Goal: Task Accomplishment & Management: Use online tool/utility

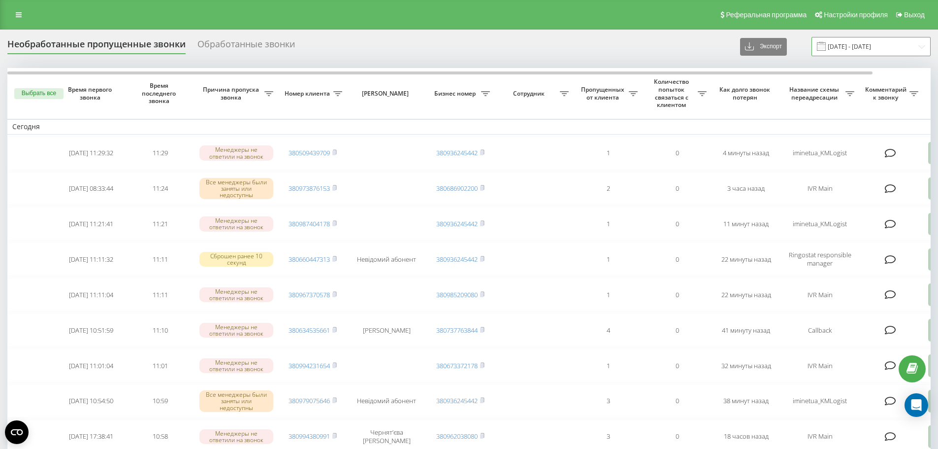
click at [880, 49] on input "[DATE] - [DATE]" at bounding box center [871, 46] width 119 height 19
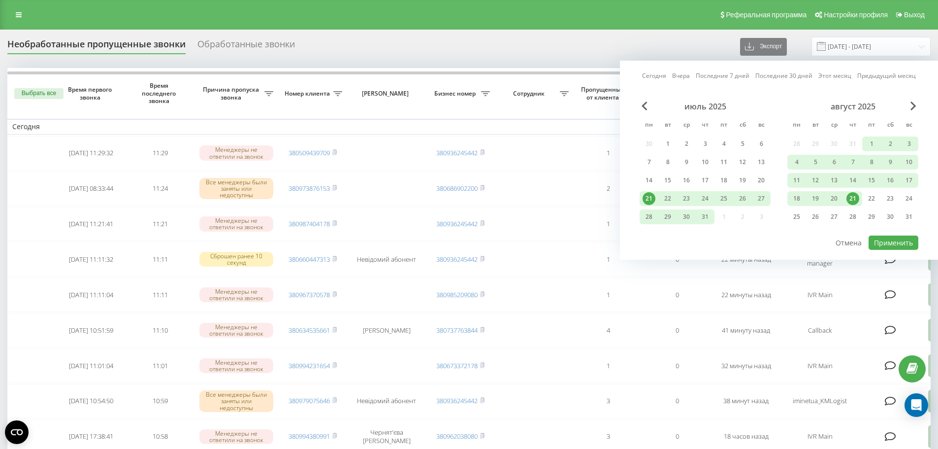
click at [850, 199] on div "21" at bounding box center [853, 198] width 13 height 13
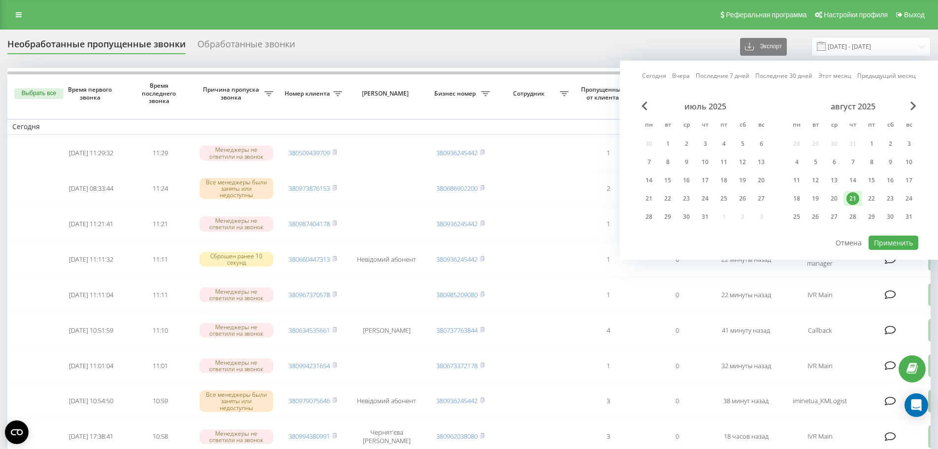
click at [850, 199] on div "21" at bounding box center [853, 198] width 13 height 13
click at [892, 245] on button "Применить" at bounding box center [894, 242] width 50 height 14
type input "21.08.2025 - 21.08.2025"
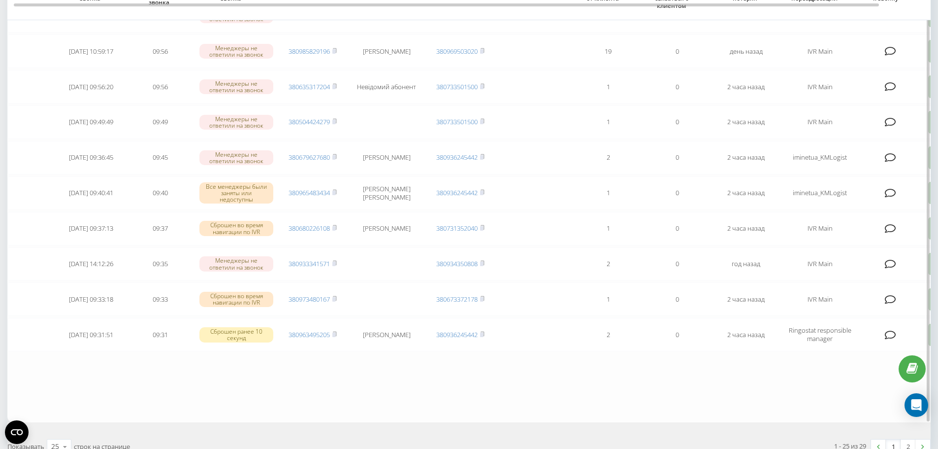
scroll to position [727, 0]
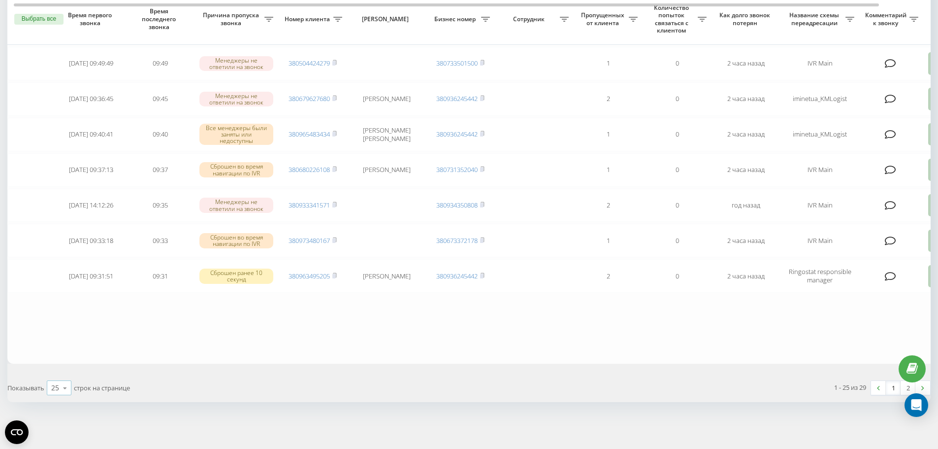
click at [62, 388] on icon at bounding box center [65, 387] width 15 height 19
click at [57, 359] on span "50" at bounding box center [55, 359] width 8 height 9
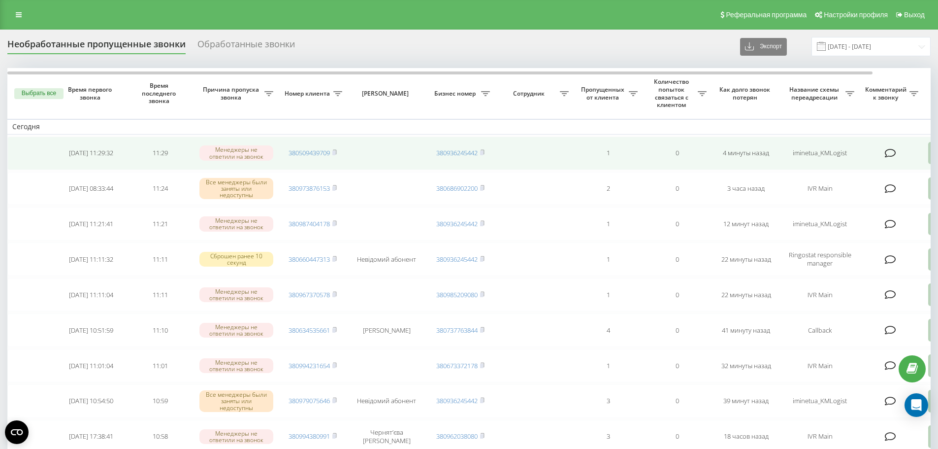
click at [891, 148] on icon at bounding box center [890, 153] width 11 height 10
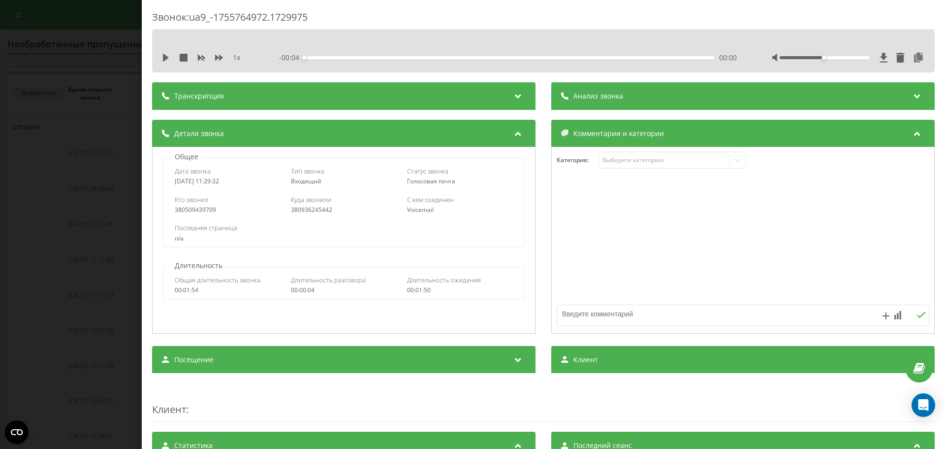
click at [87, 17] on div "Звонок : ua9_-1755764972.1729975 1 x - 00:04 00:00 00:00 Транскрипция Для анали…" at bounding box center [472, 224] width 945 height 449
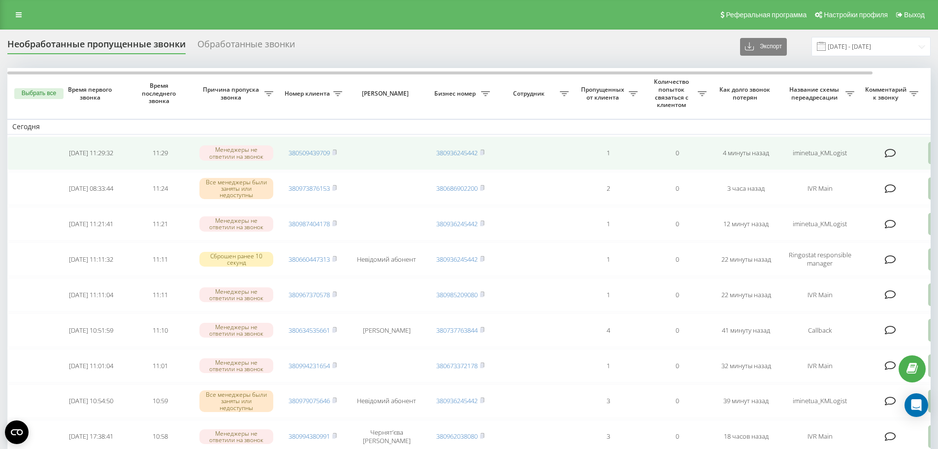
click at [889, 152] on icon at bounding box center [890, 153] width 11 height 10
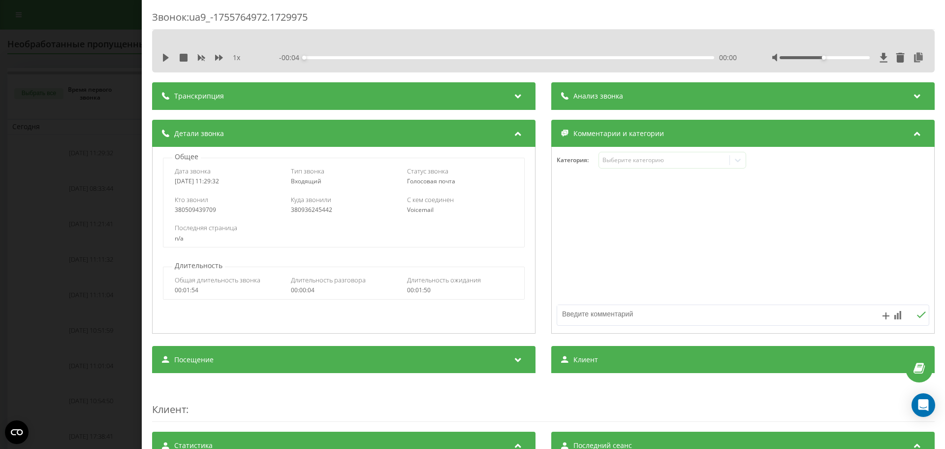
click at [83, 139] on div "Звонок : ua9_-1755764972.1729975 1 x - 00:04 00:00 00:00 Транскрипция Для анали…" at bounding box center [472, 224] width 945 height 449
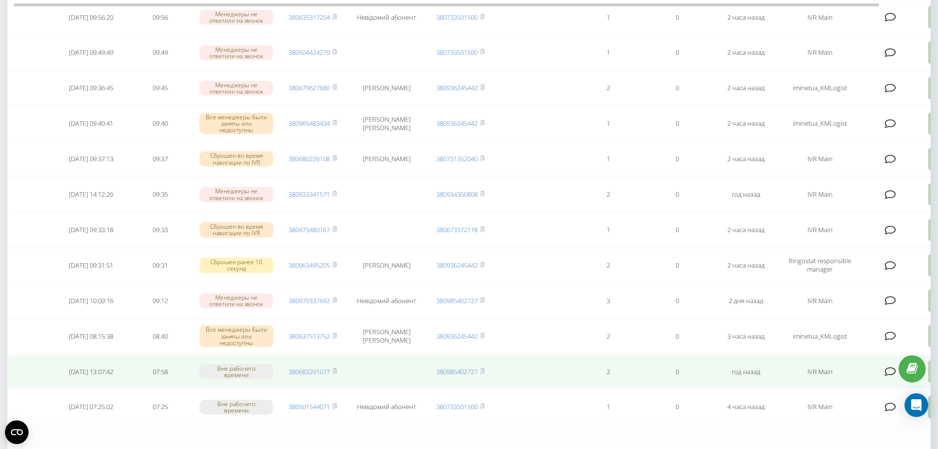
scroll to position [869, 0]
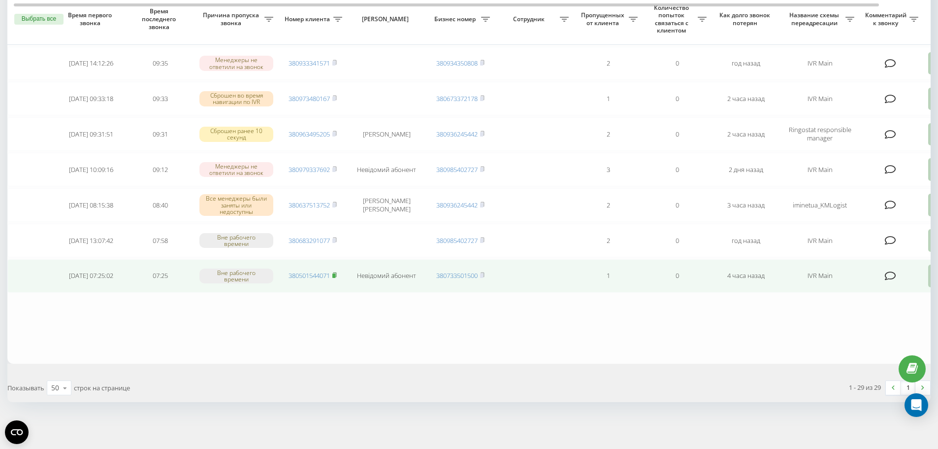
click at [333, 274] on icon at bounding box center [334, 275] width 4 height 6
click at [335, 272] on icon at bounding box center [334, 275] width 4 height 6
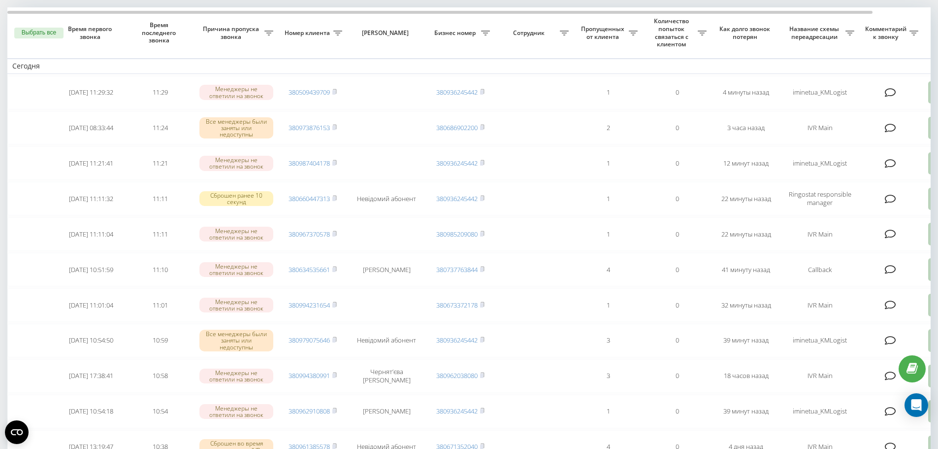
scroll to position [0, 0]
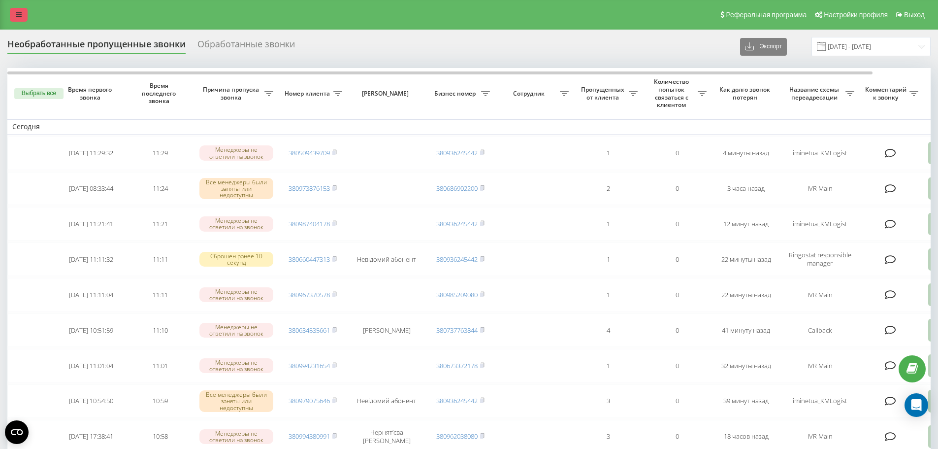
click at [20, 12] on icon at bounding box center [19, 14] width 6 height 7
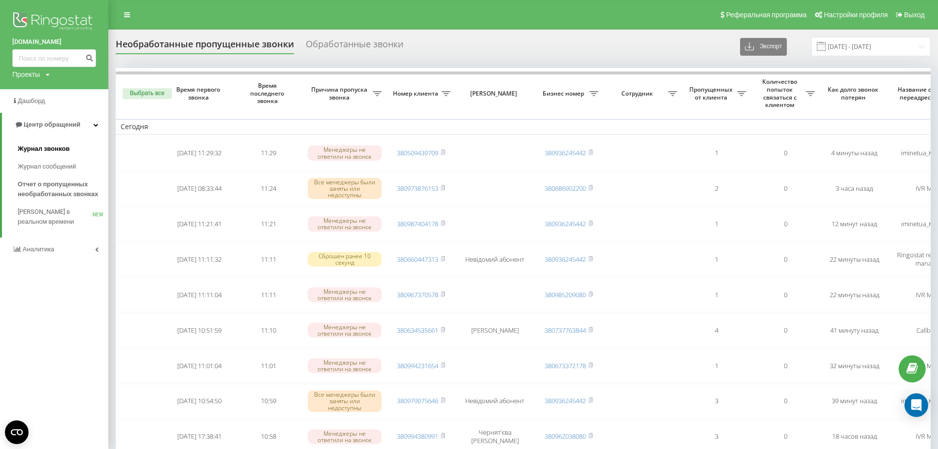
click at [46, 152] on span "Журнал звонков" at bounding box center [44, 149] width 52 height 10
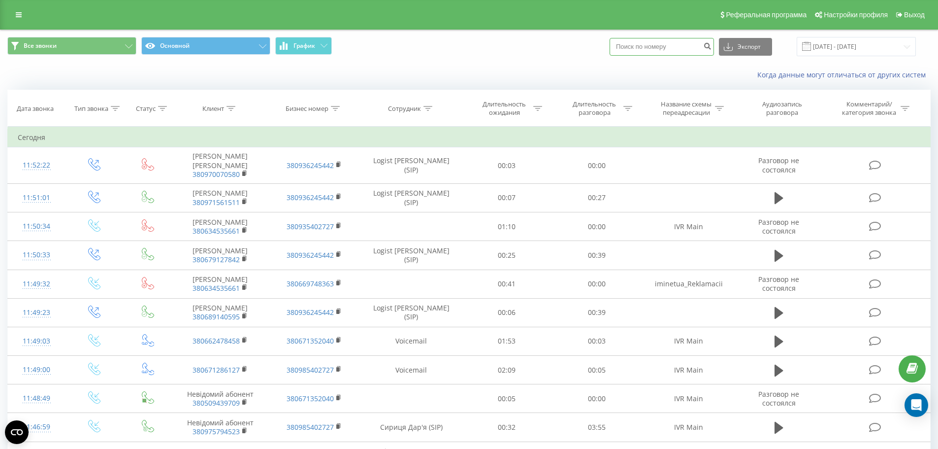
click at [672, 45] on input at bounding box center [662, 47] width 104 height 18
paste input "380975794523"
type input "380975794523"
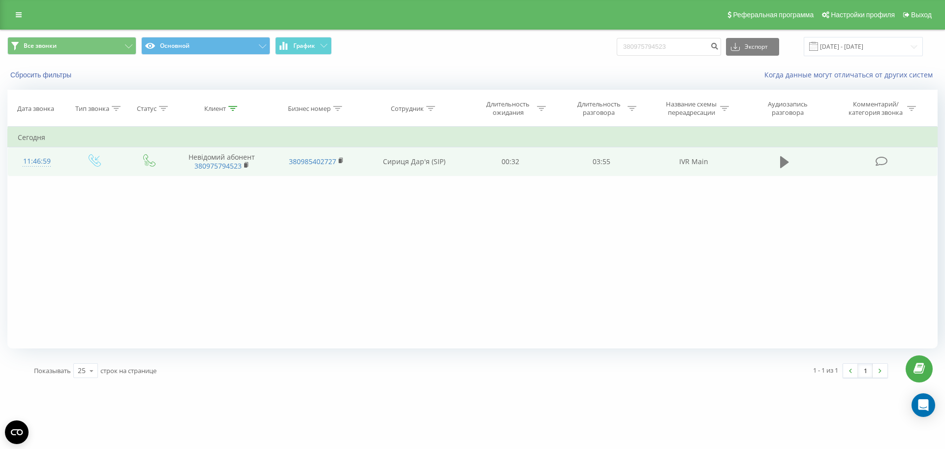
click at [781, 163] on icon at bounding box center [785, 162] width 9 height 12
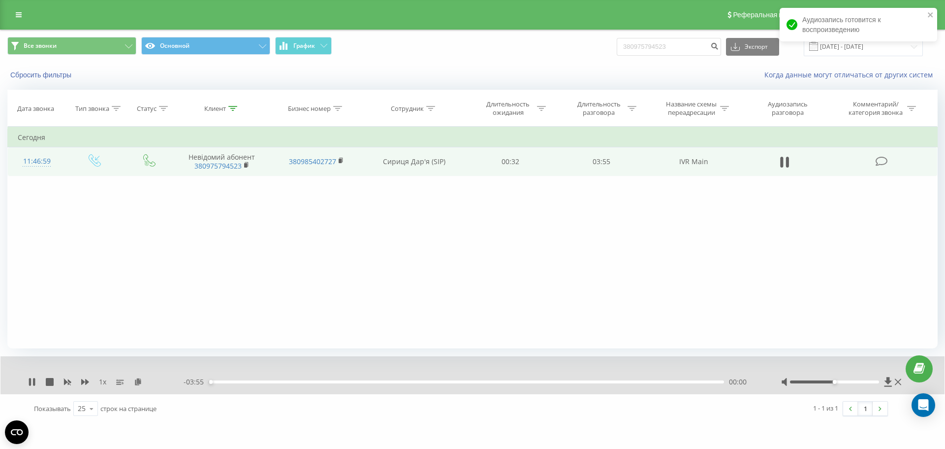
click at [228, 381] on div "00:00" at bounding box center [467, 381] width 516 height 3
click at [239, 383] on div "00:14" at bounding box center [467, 381] width 516 height 3
click at [252, 382] on div "00:14" at bounding box center [467, 381] width 516 height 3
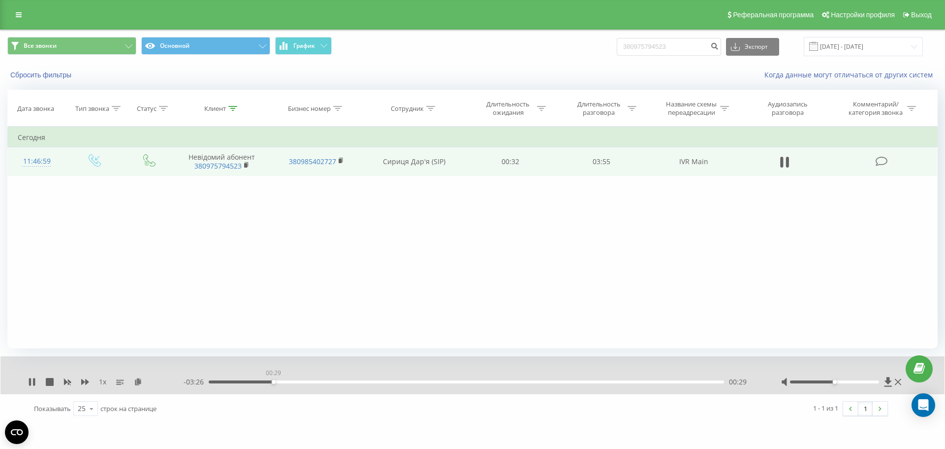
click at [273, 381] on div "00:29" at bounding box center [467, 381] width 516 height 3
click at [281, 382] on div "00:33" at bounding box center [467, 381] width 516 height 3
click at [295, 382] on div "00:37" at bounding box center [467, 381] width 516 height 3
click at [307, 383] on div "00:45" at bounding box center [467, 381] width 516 height 3
click at [318, 382] on div "00:47" at bounding box center [467, 381] width 516 height 3
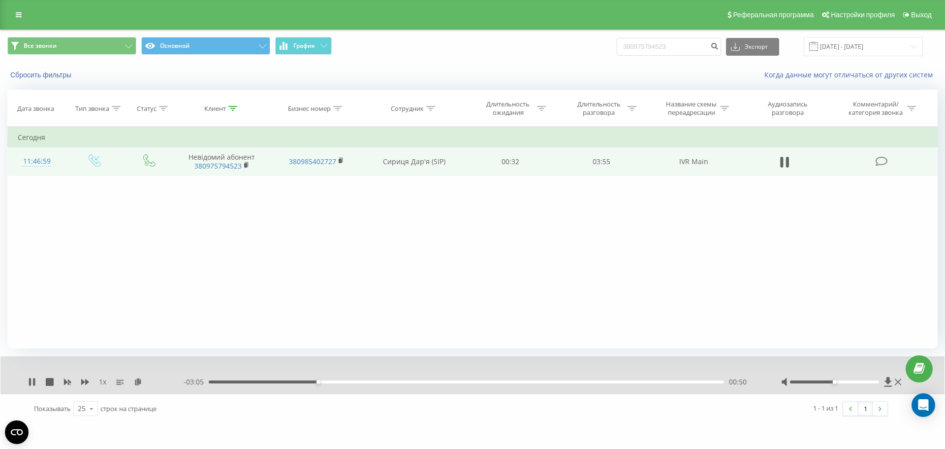
click at [327, 381] on div "00:50" at bounding box center [467, 381] width 516 height 3
click at [334, 382] on div "00:56" at bounding box center [332, 382] width 4 height 4
click at [341, 382] on div "00:57" at bounding box center [467, 381] width 516 height 3
click at [349, 382] on div "01:01" at bounding box center [467, 381] width 516 height 3
click at [327, 383] on div "01:04" at bounding box center [467, 381] width 516 height 3
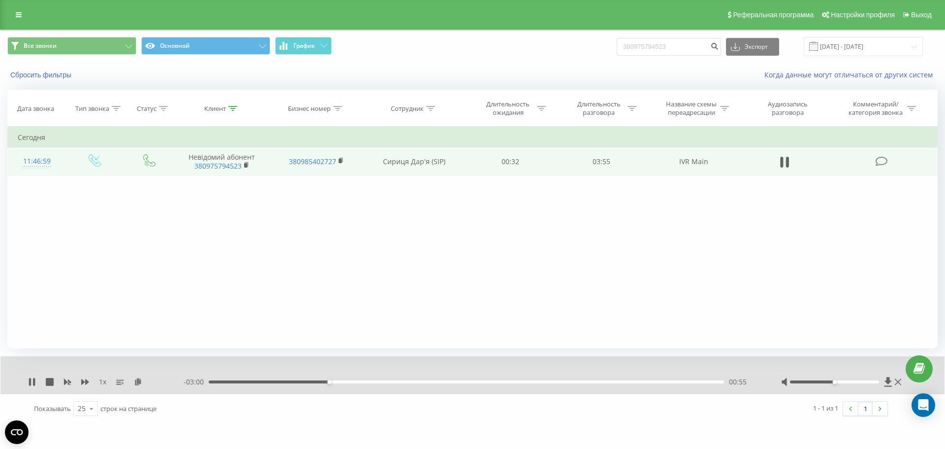
click at [323, 384] on div "- 03:00 00:55 00:55" at bounding box center [470, 382] width 573 height 10
click at [321, 383] on div "00:55" at bounding box center [467, 381] width 516 height 3
click at [313, 382] on div "00:52" at bounding box center [467, 381] width 516 height 3
click at [369, 383] on div "00:51" at bounding box center [467, 381] width 516 height 3
click at [365, 383] on div "01:14" at bounding box center [467, 381] width 516 height 3
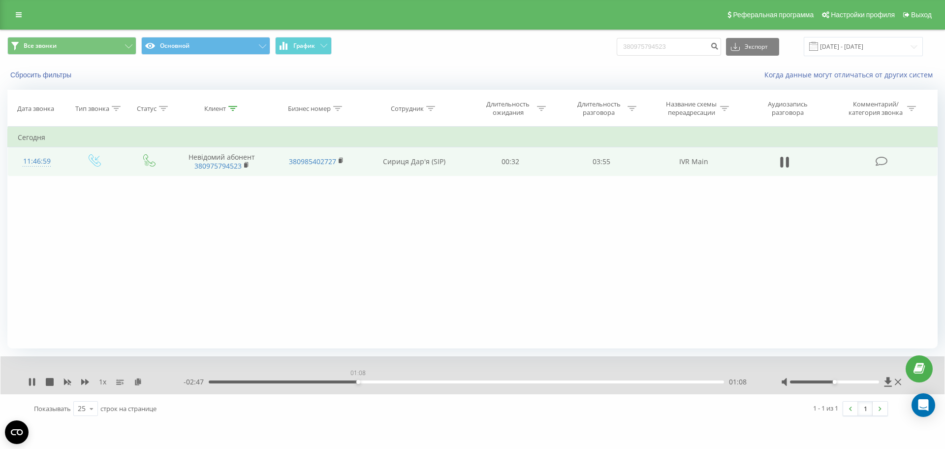
click at [358, 383] on div "01:08" at bounding box center [467, 381] width 516 height 3
click at [345, 383] on div "01:02" at bounding box center [467, 381] width 516 height 3
click at [361, 383] on div "01:03" at bounding box center [467, 381] width 516 height 3
click at [374, 383] on div "01:10" at bounding box center [467, 381] width 516 height 3
click at [383, 383] on div "01:19" at bounding box center [467, 381] width 516 height 3
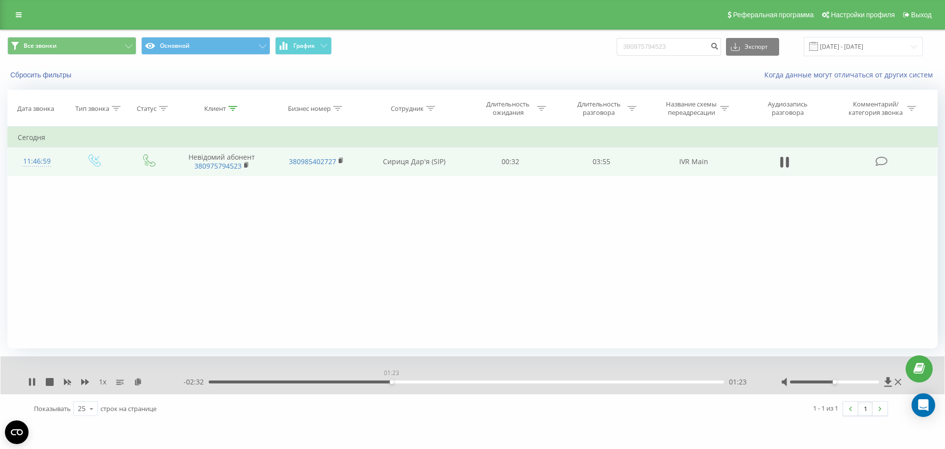
click at [391, 382] on div "01:23" at bounding box center [467, 381] width 516 height 3
click at [399, 382] on div "01:24" at bounding box center [467, 381] width 516 height 3
click at [415, 382] on div "01:30" at bounding box center [467, 381] width 516 height 3
click at [421, 382] on div "01:37" at bounding box center [467, 381] width 516 height 3
click at [427, 382] on div "01:40" at bounding box center [467, 381] width 516 height 3
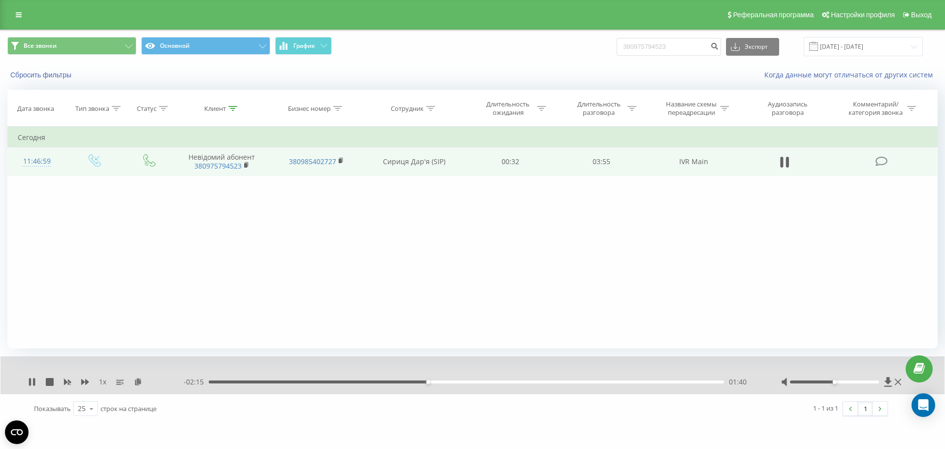
click at [437, 382] on div "01:40" at bounding box center [467, 381] width 516 height 3
click at [32, 381] on icon at bounding box center [32, 382] width 8 height 8
click at [12, 9] on link at bounding box center [19, 15] width 18 height 14
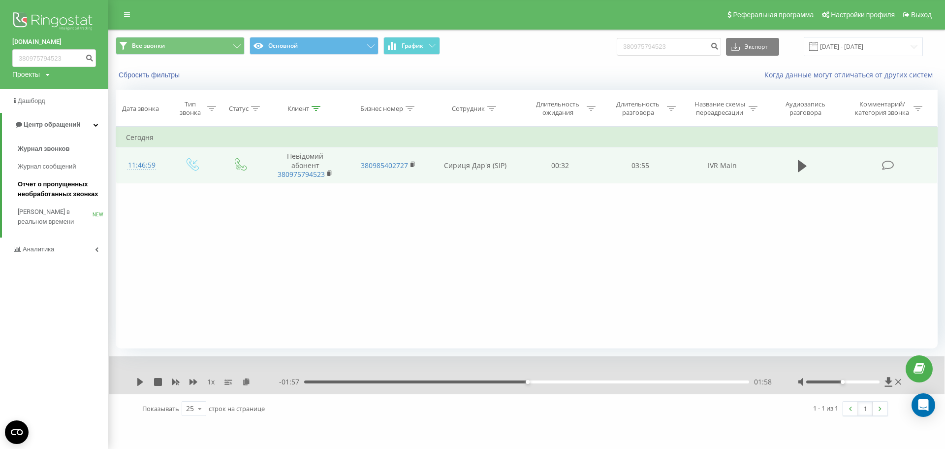
click at [29, 184] on span "Отчет о пропущенных необработанных звонках" at bounding box center [61, 189] width 86 height 20
